Goal: Task Accomplishment & Management: Use online tool/utility

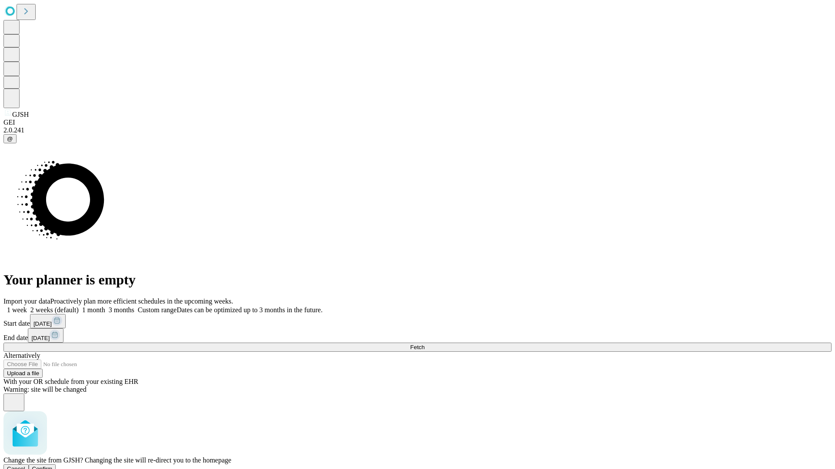
click at [53, 466] on span "Confirm" at bounding box center [42, 469] width 20 height 7
click at [27, 306] on label "1 week" at bounding box center [14, 309] width 23 height 7
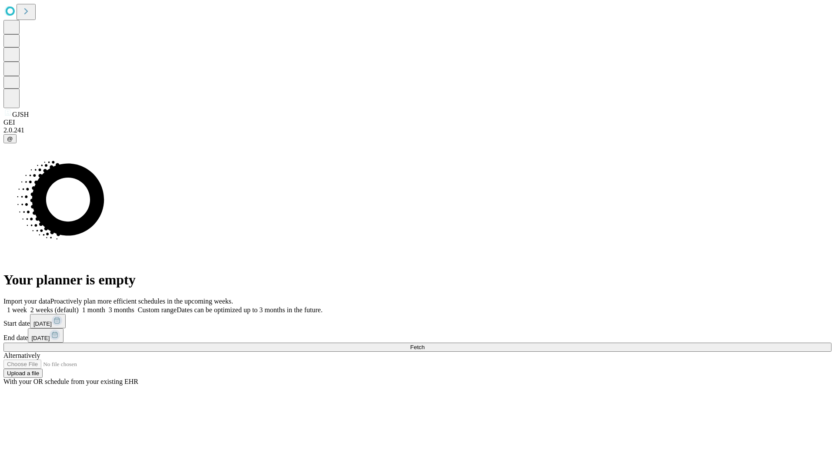
click at [424, 344] on span "Fetch" at bounding box center [417, 347] width 14 height 7
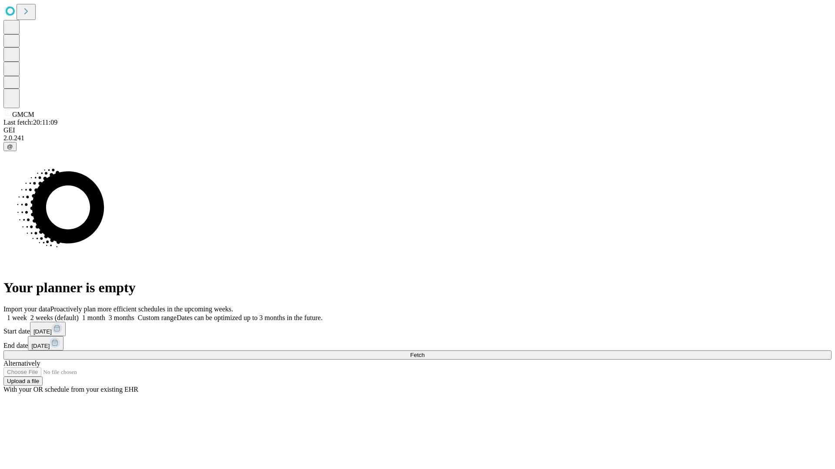
click at [27, 314] on label "1 week" at bounding box center [14, 317] width 23 height 7
click at [424, 352] on span "Fetch" at bounding box center [417, 355] width 14 height 7
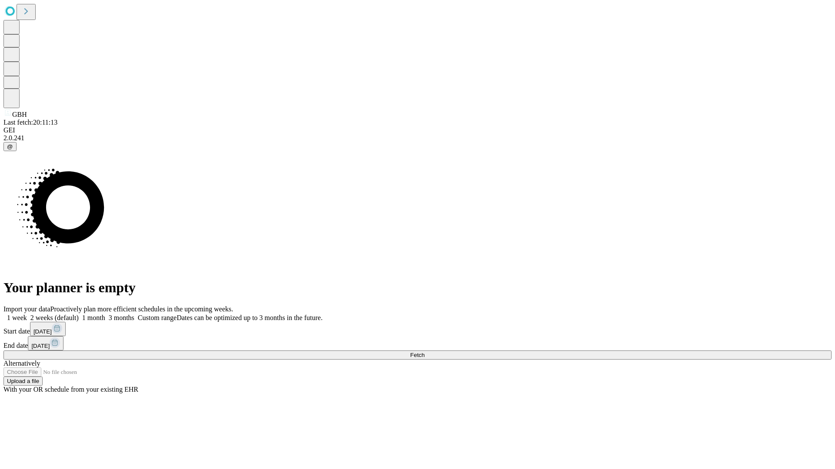
click at [424, 352] on span "Fetch" at bounding box center [417, 355] width 14 height 7
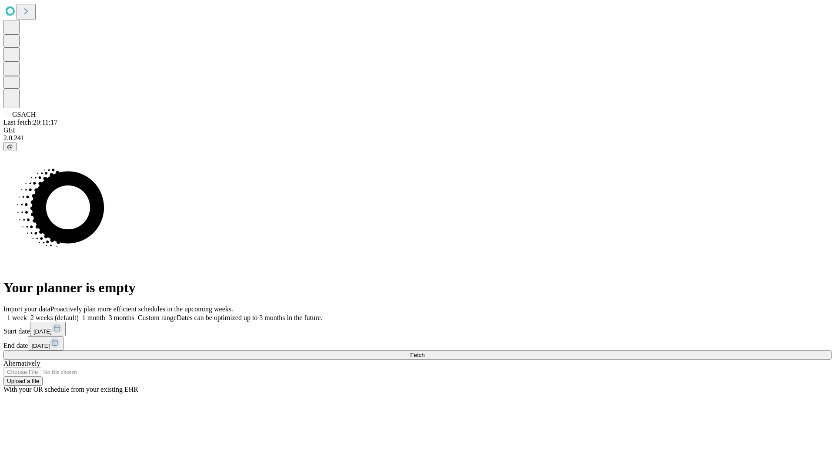
click at [424, 352] on span "Fetch" at bounding box center [417, 355] width 14 height 7
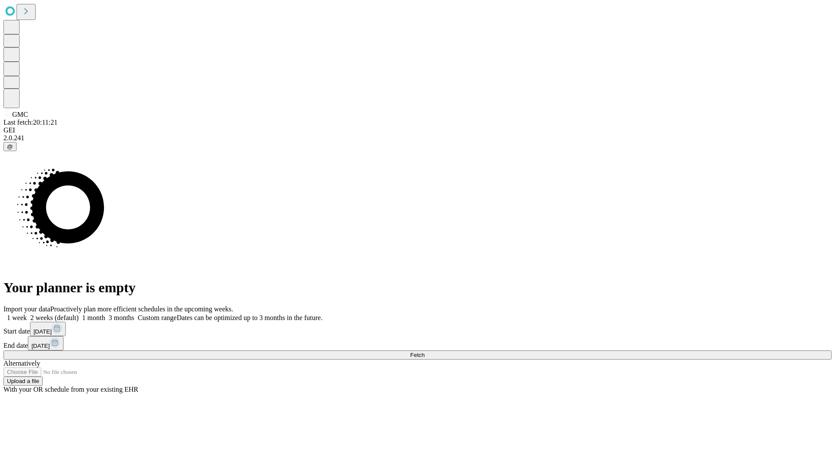
click at [27, 314] on label "1 week" at bounding box center [14, 317] width 23 height 7
click at [424, 352] on span "Fetch" at bounding box center [417, 355] width 14 height 7
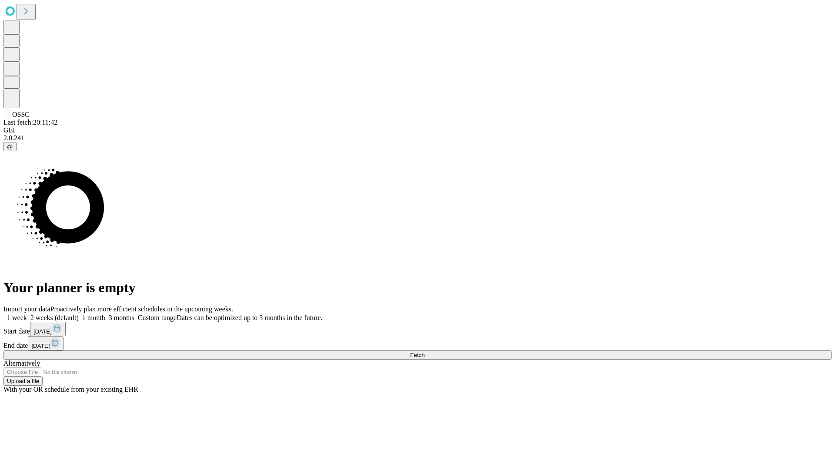
click at [27, 314] on label "1 week" at bounding box center [14, 317] width 23 height 7
click at [424, 352] on span "Fetch" at bounding box center [417, 355] width 14 height 7
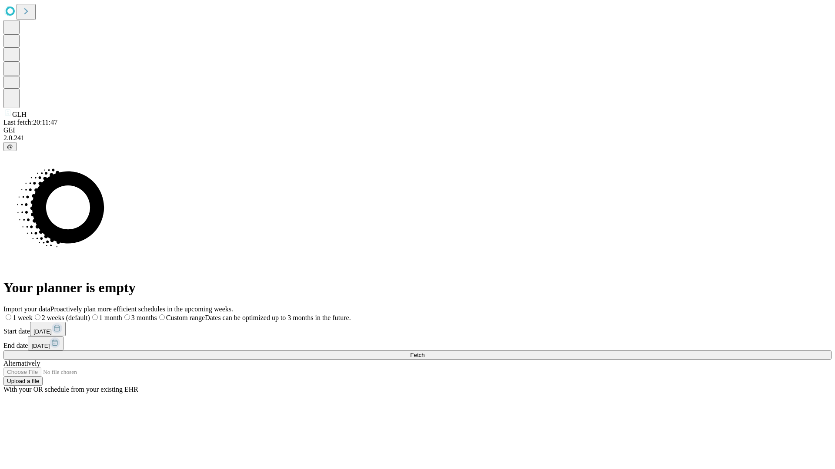
click at [33, 314] on label "1 week" at bounding box center [17, 317] width 29 height 7
click at [424, 352] on span "Fetch" at bounding box center [417, 355] width 14 height 7
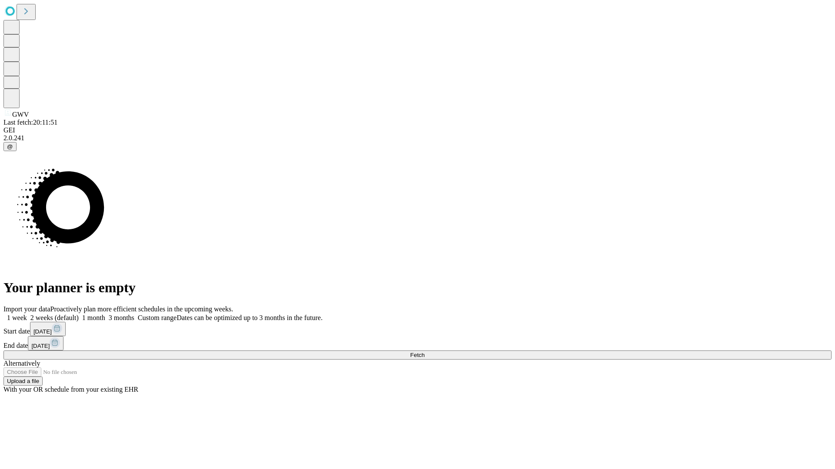
click at [27, 314] on label "1 week" at bounding box center [14, 317] width 23 height 7
click at [424, 352] on span "Fetch" at bounding box center [417, 355] width 14 height 7
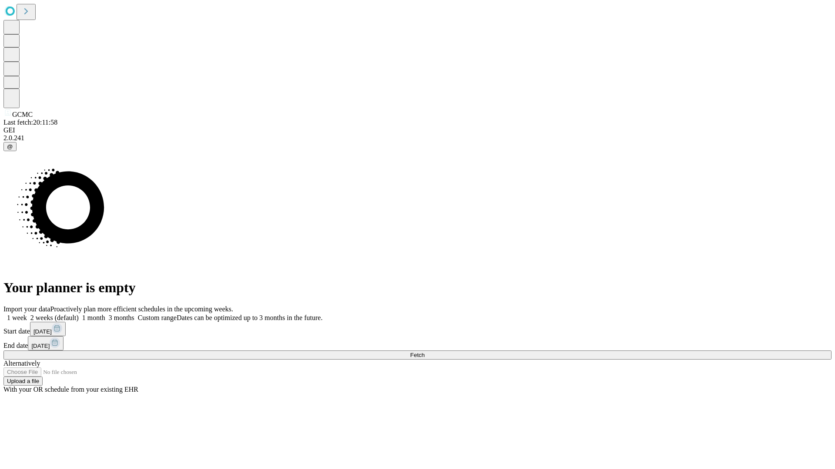
click at [27, 314] on label "1 week" at bounding box center [14, 317] width 23 height 7
click at [424, 352] on span "Fetch" at bounding box center [417, 355] width 14 height 7
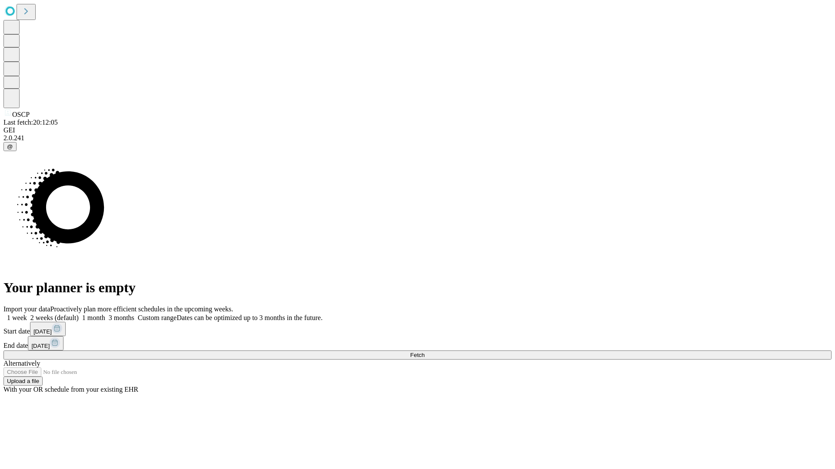
click at [424, 352] on span "Fetch" at bounding box center [417, 355] width 14 height 7
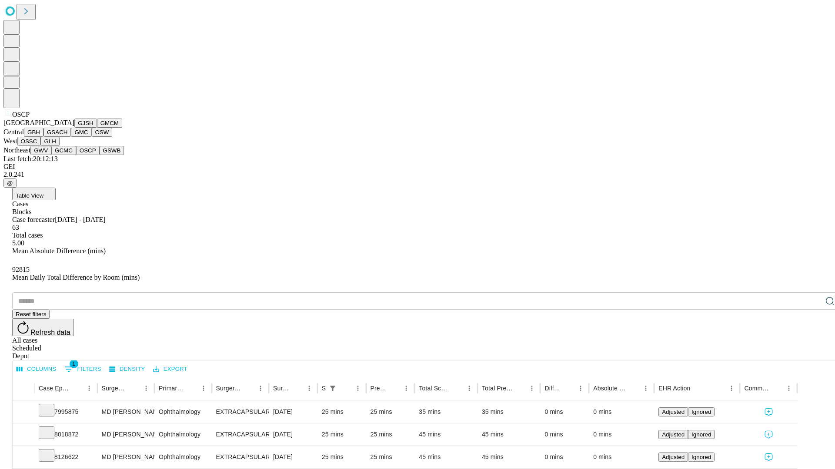
click at [100, 155] on button "GSWB" at bounding box center [112, 150] width 25 height 9
